Goal: Information Seeking & Learning: Learn about a topic

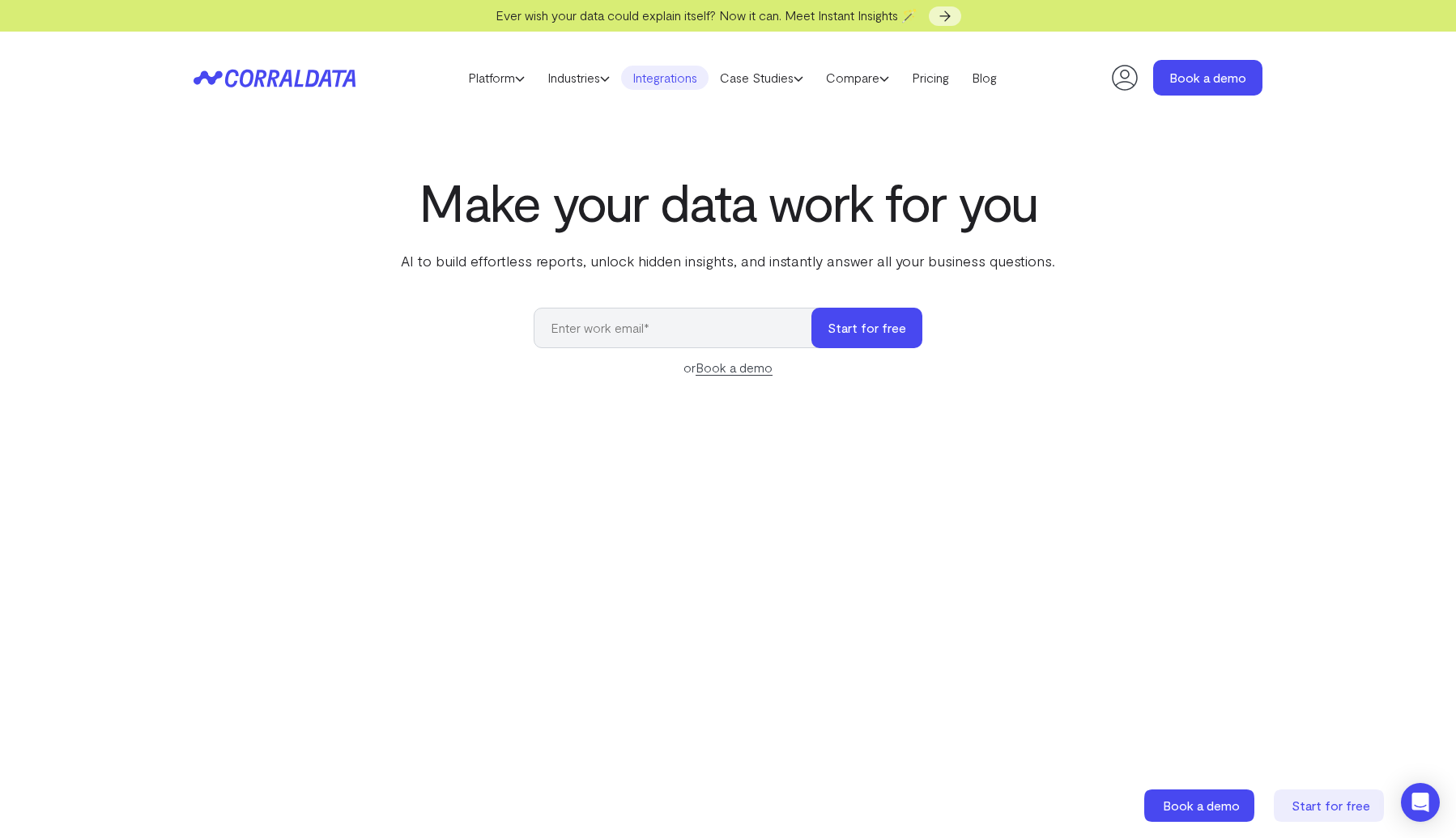
click at [680, 76] on link "Integrations" at bounding box center [664, 77] width 87 height 25
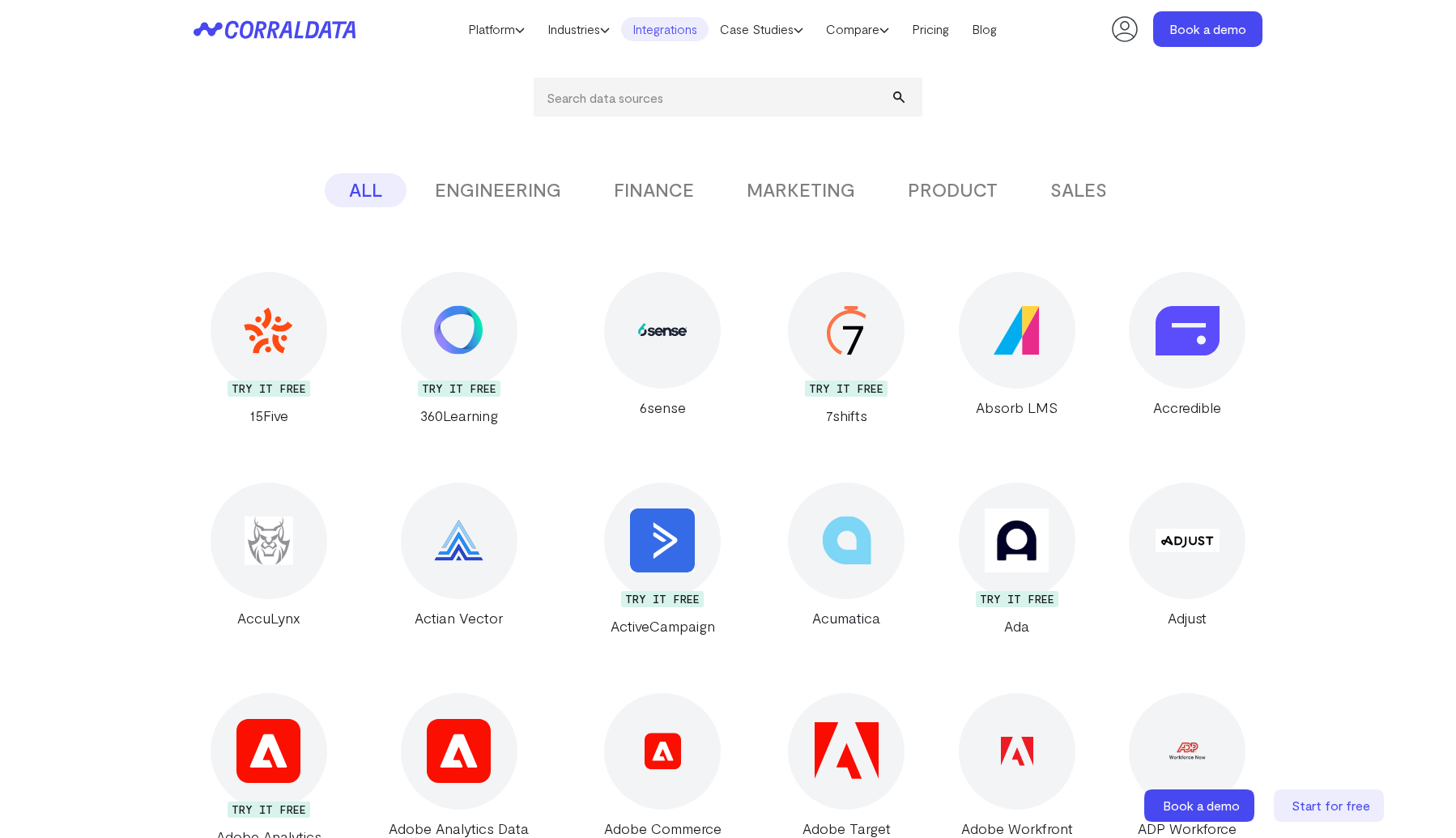
scroll to position [248, 0]
click at [967, 187] on button "PRODUCT" at bounding box center [952, 189] width 138 height 34
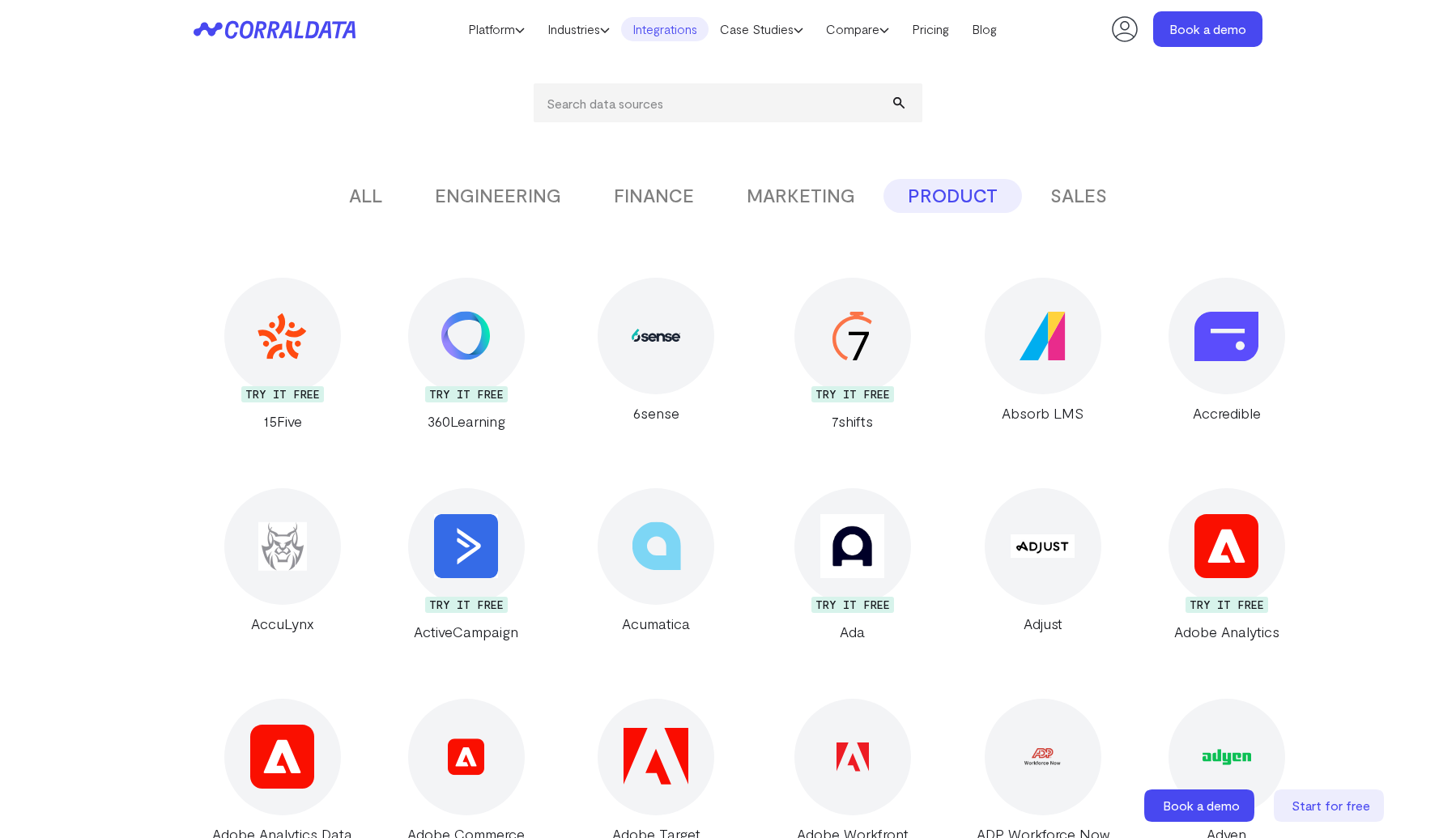
scroll to position [0, 0]
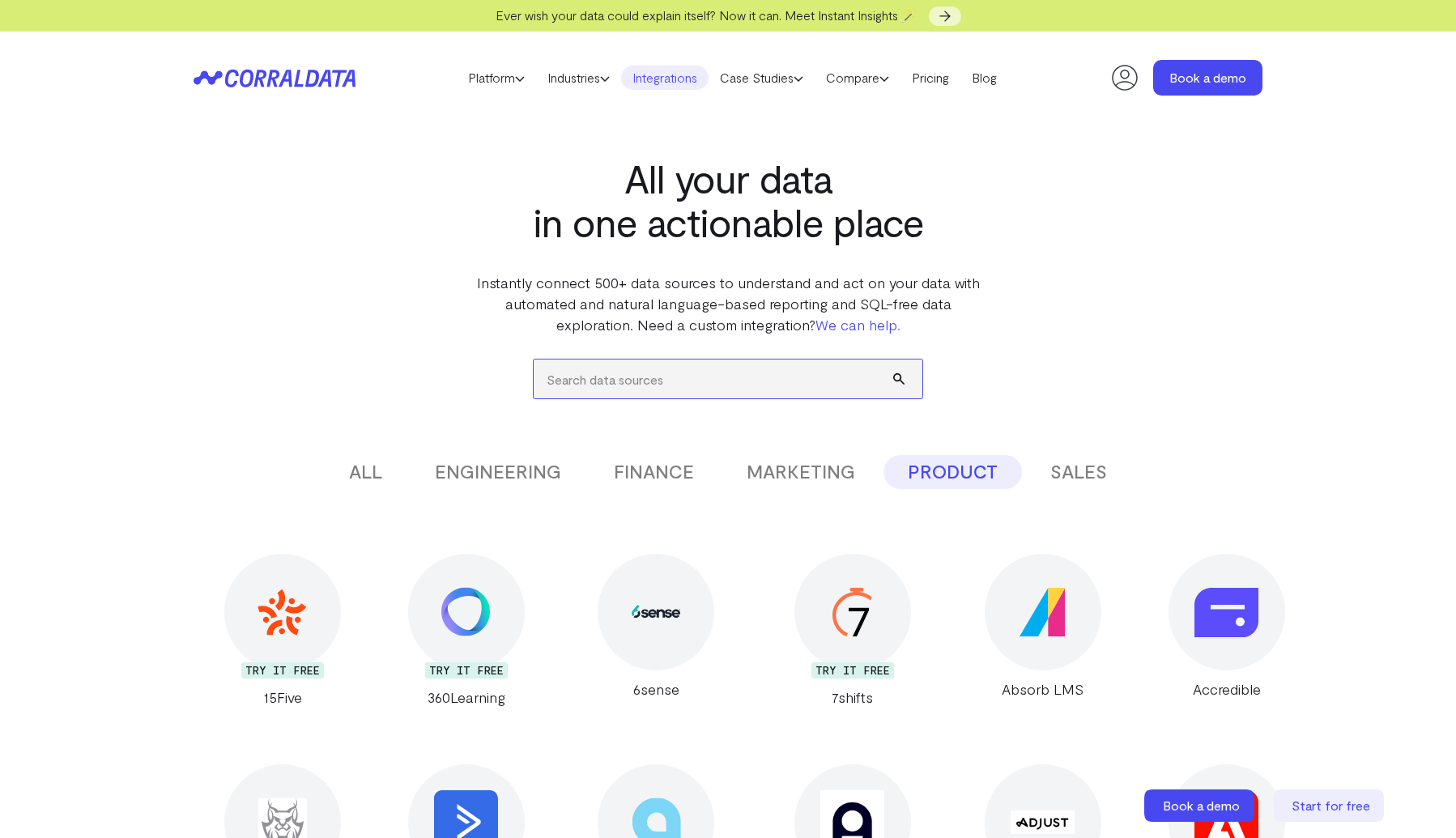
click at [657, 384] on input "search" at bounding box center [727, 379] width 388 height 39
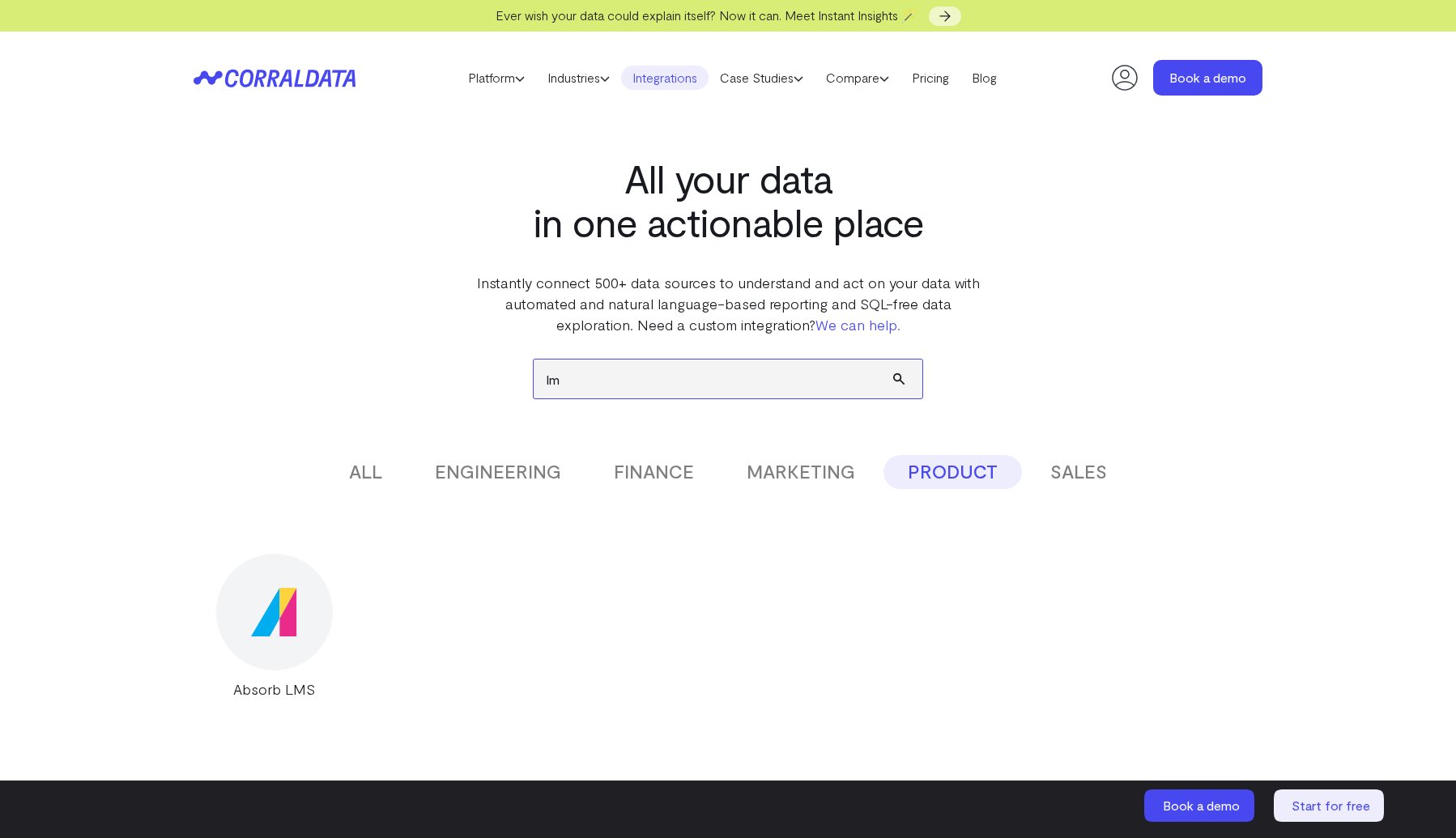
type input "l"
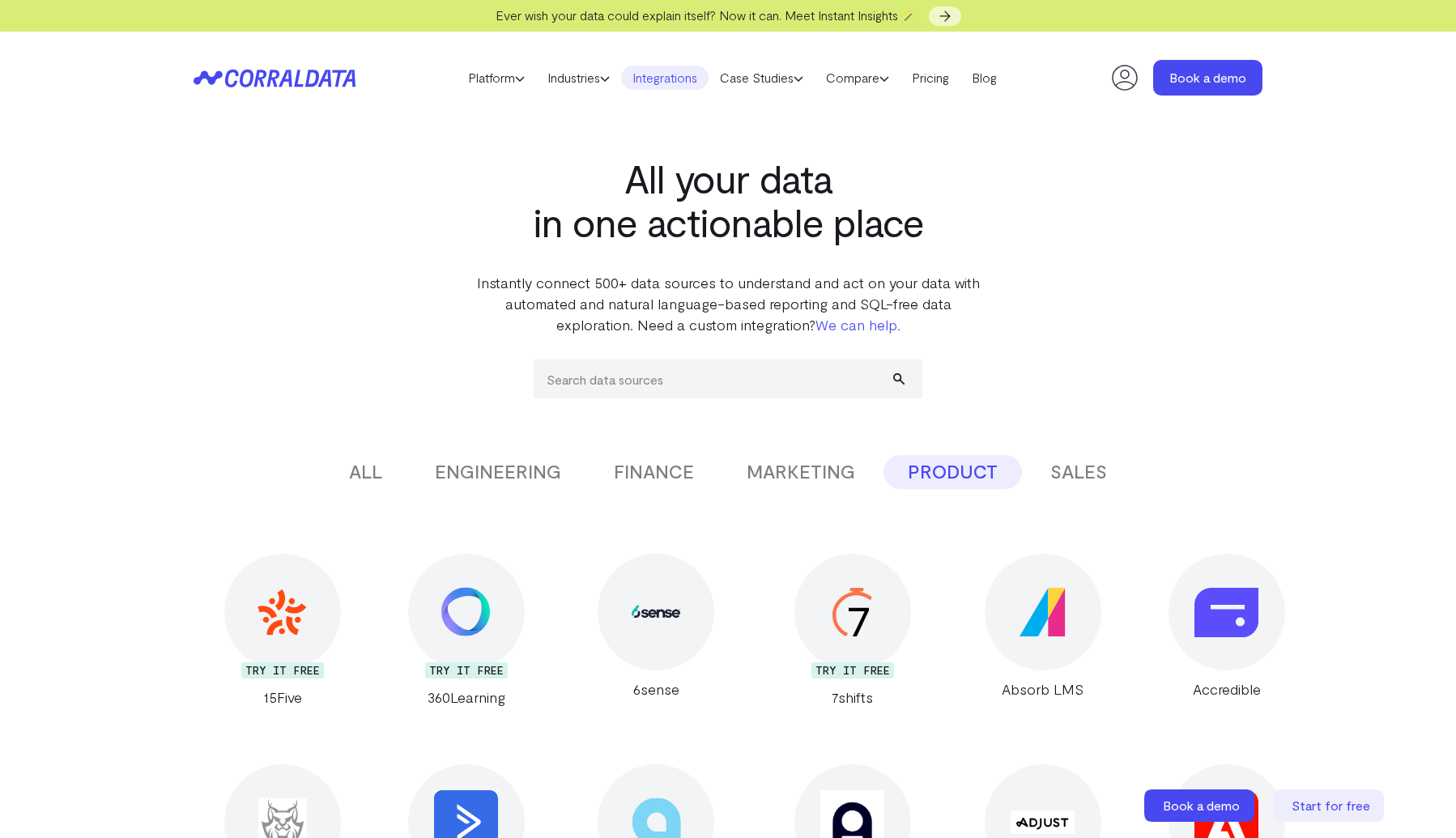
click at [815, 462] on button "MARKETING" at bounding box center [800, 472] width 157 height 34
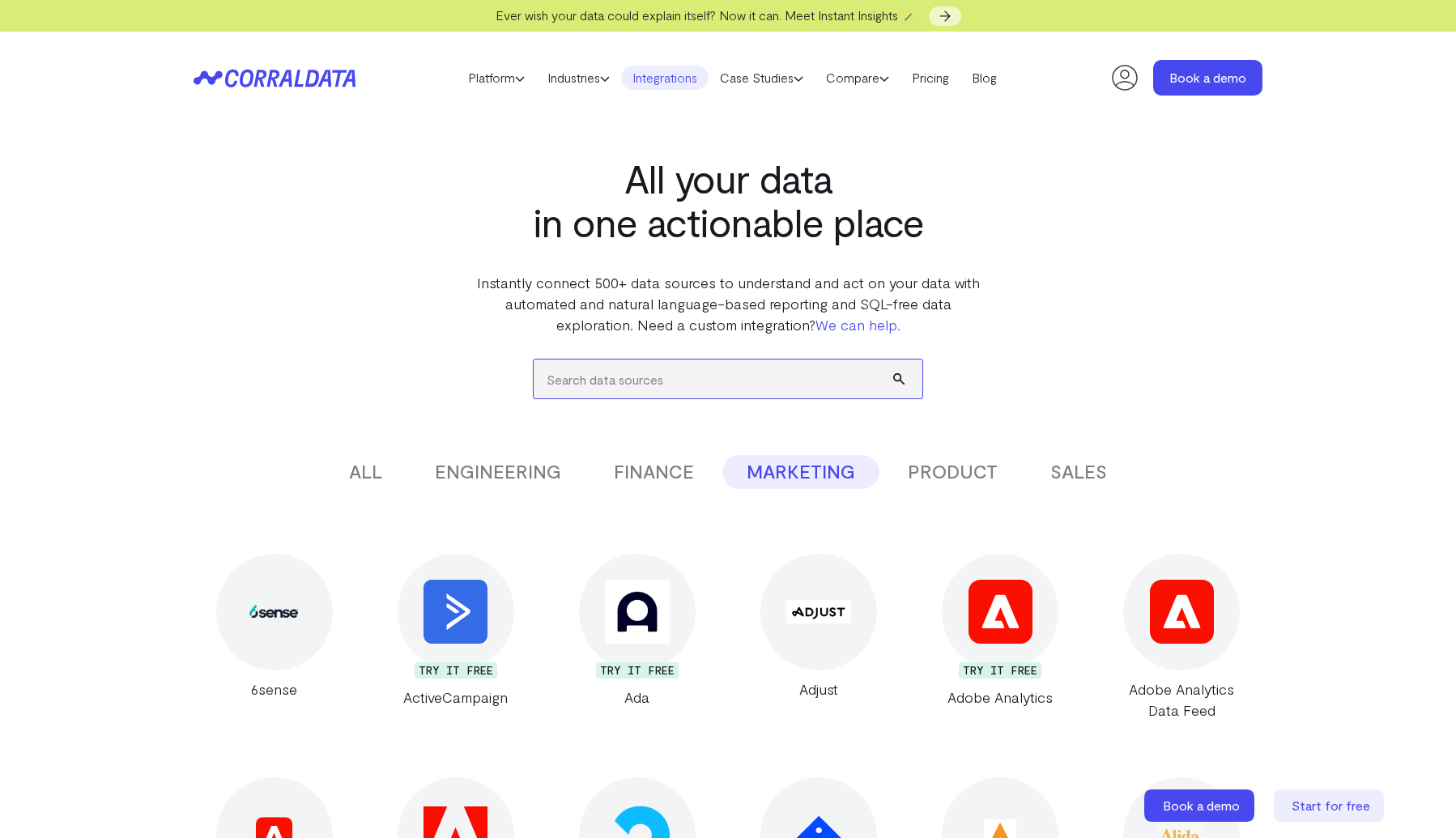
click at [762, 378] on input "search" at bounding box center [727, 379] width 388 height 39
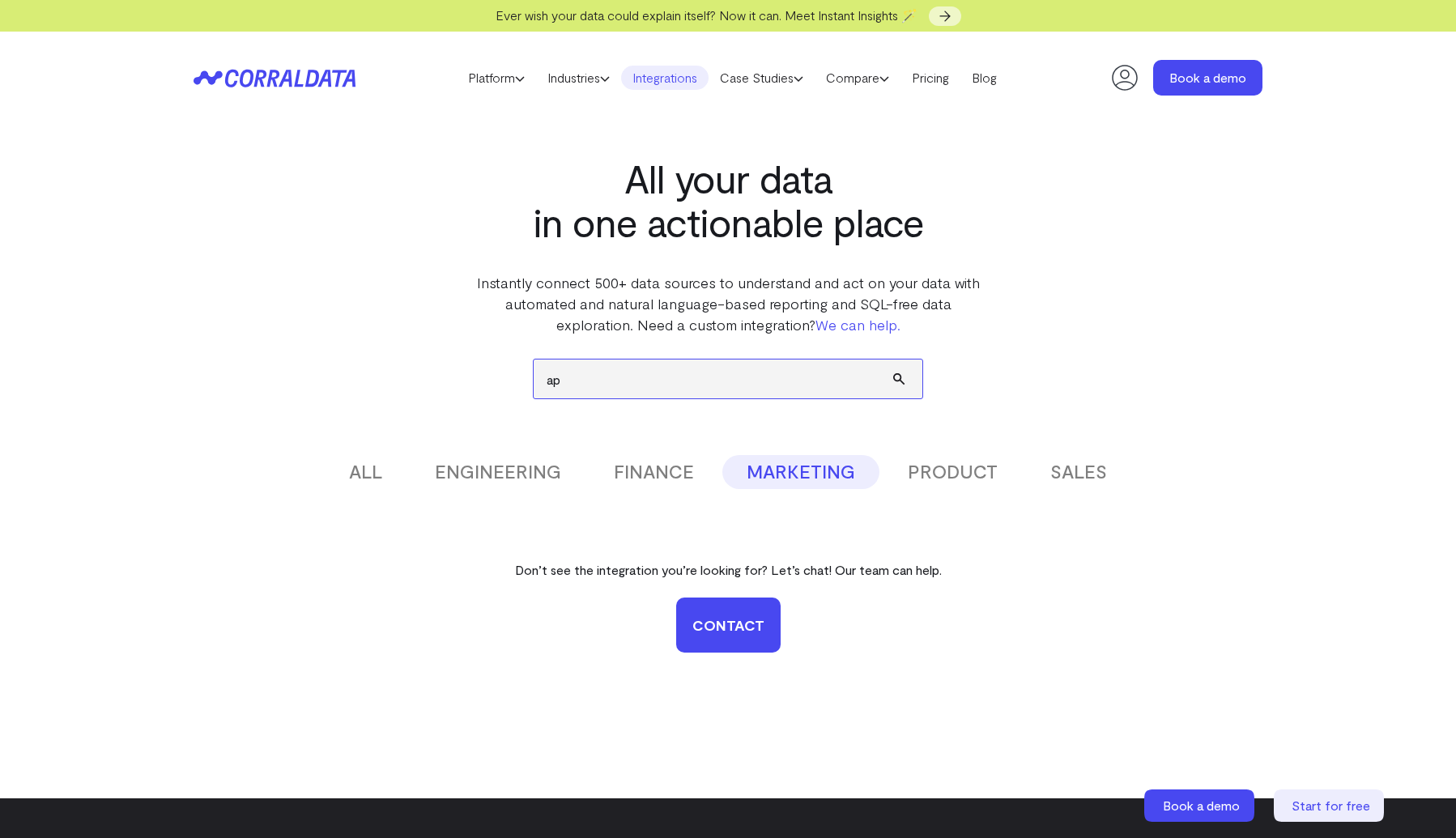
type input "a"
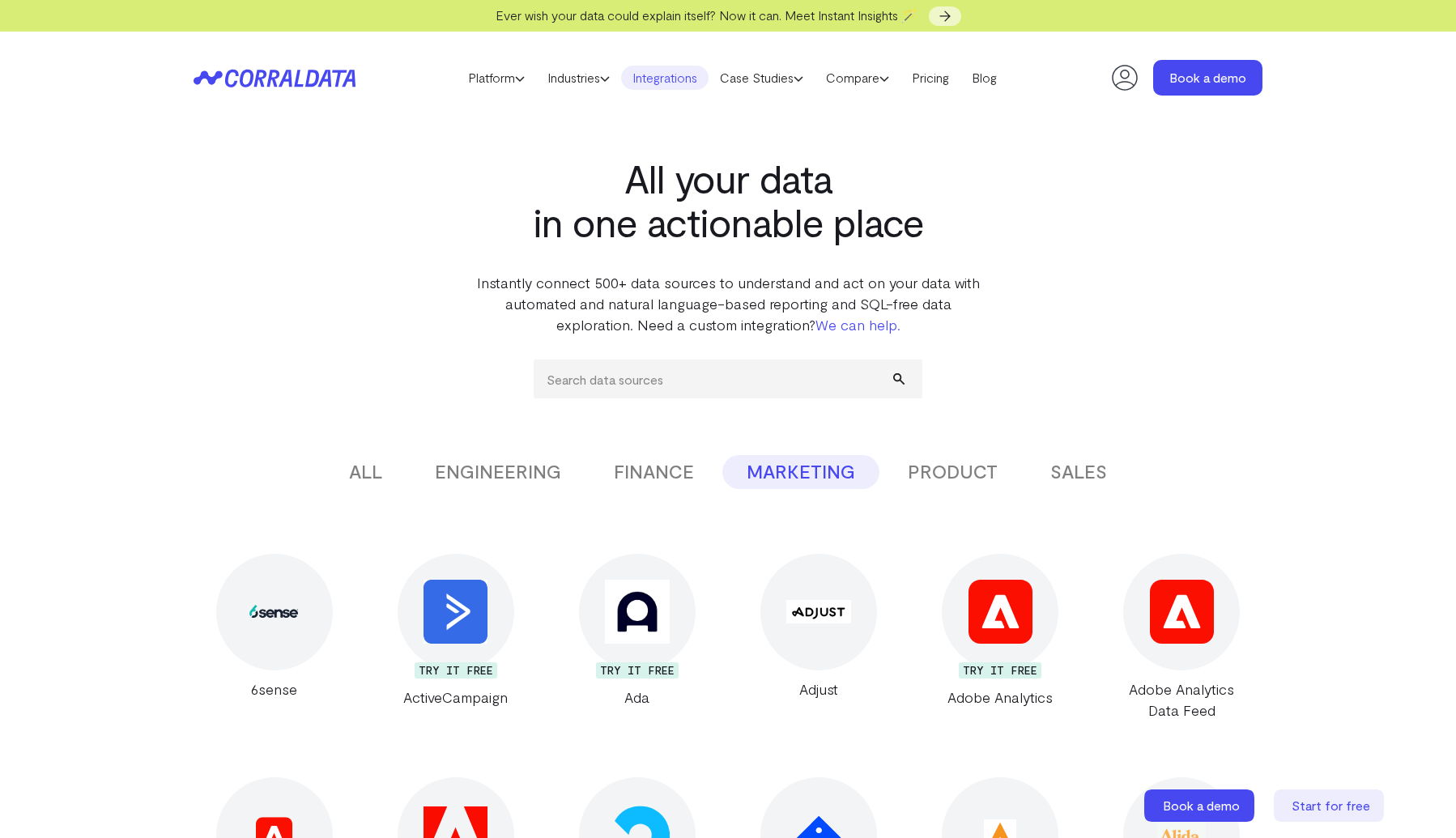
click at [1166, 318] on div "All your data in one actionable place Instantly connect 500+ data sources to un…" at bounding box center [728, 230] width 1166 height 211
click at [941, 80] on link "Pricing" at bounding box center [930, 77] width 60 height 25
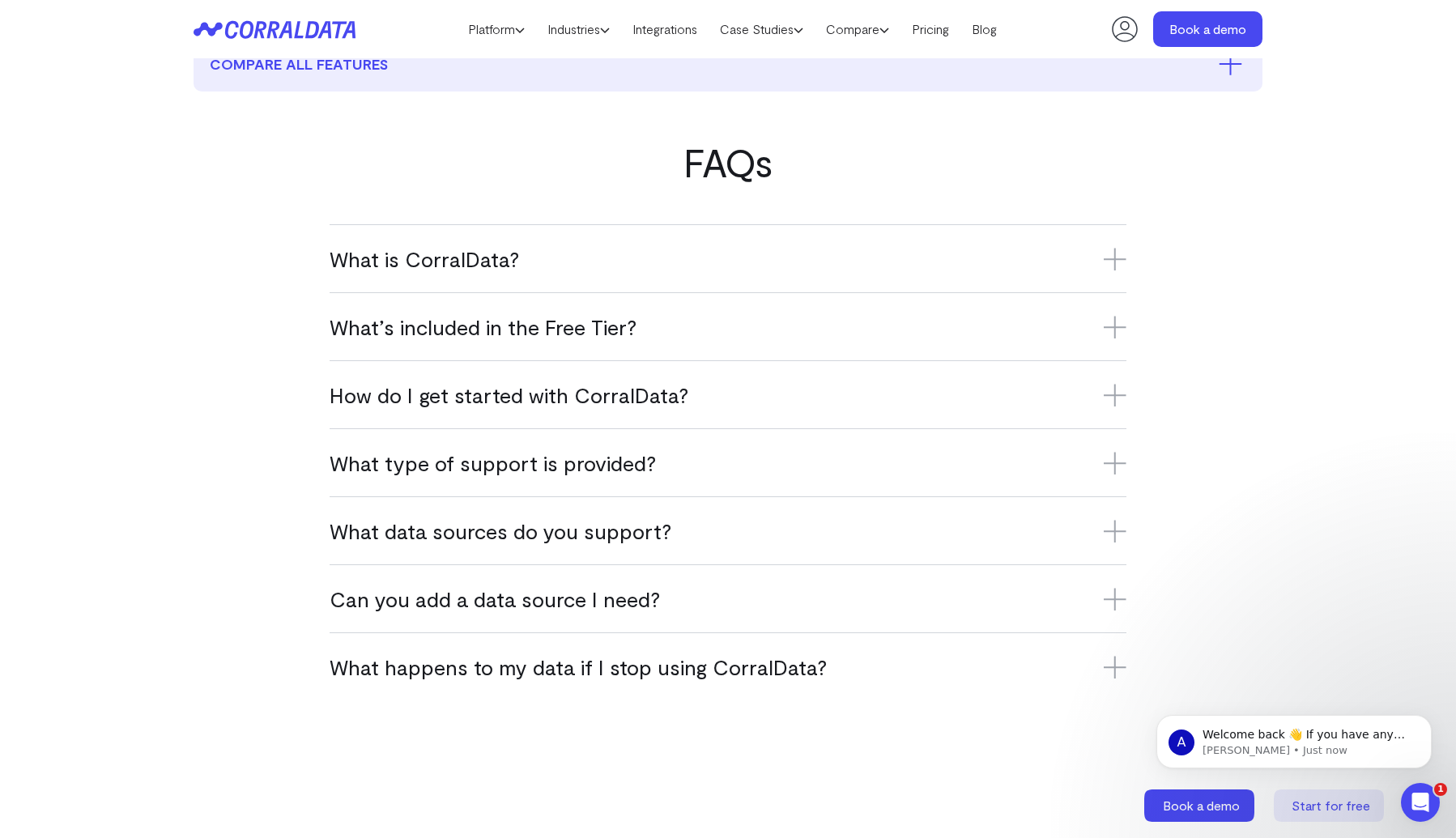
click at [570, 599] on h3 "Can you add a data source I need?" at bounding box center [727, 599] width 797 height 26
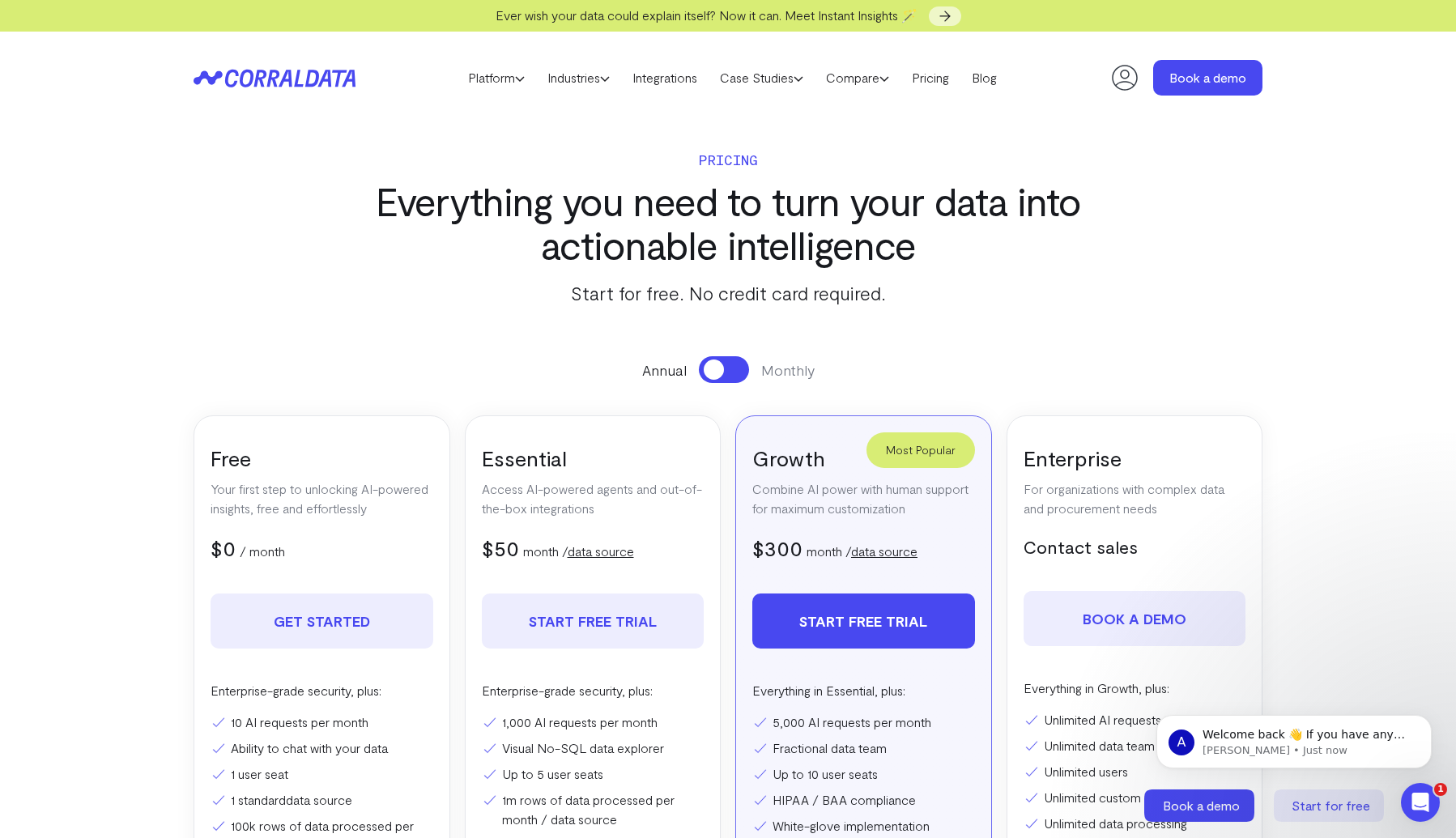
click at [242, 75] on icon at bounding box center [264, 77] width 78 height 18
